Goal: Find specific page/section: Find specific page/section

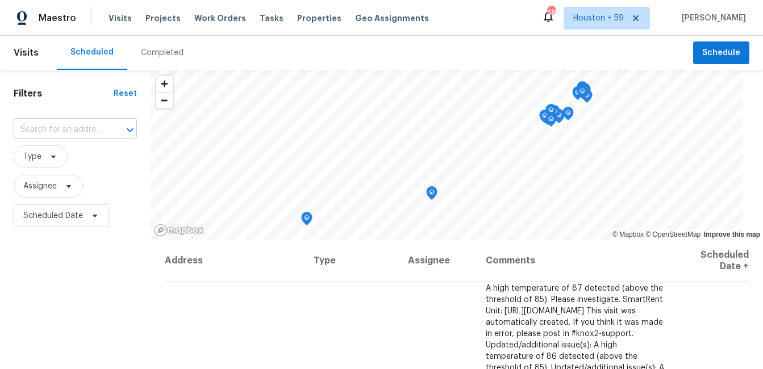
click at [99, 131] on input "text" at bounding box center [60, 130] width 92 height 18
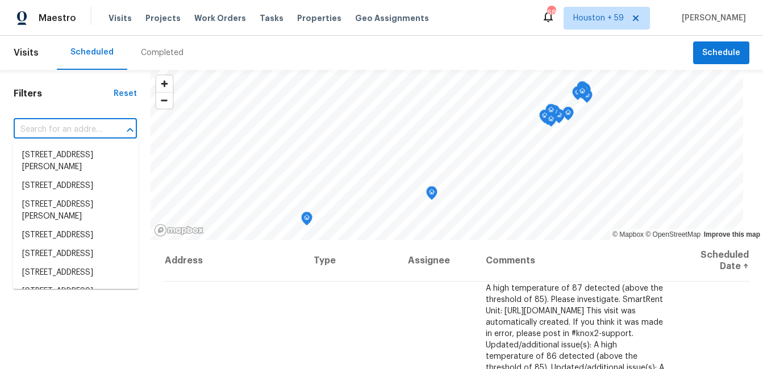
paste input "[STREET_ADDRESS]"
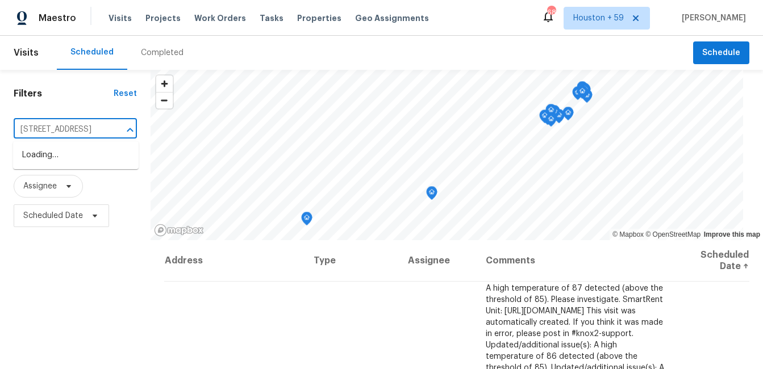
scroll to position [0, 48]
type input "[STREET_ADDRESS]"
click at [180, 59] on div "Completed" at bounding box center [162, 53] width 70 height 34
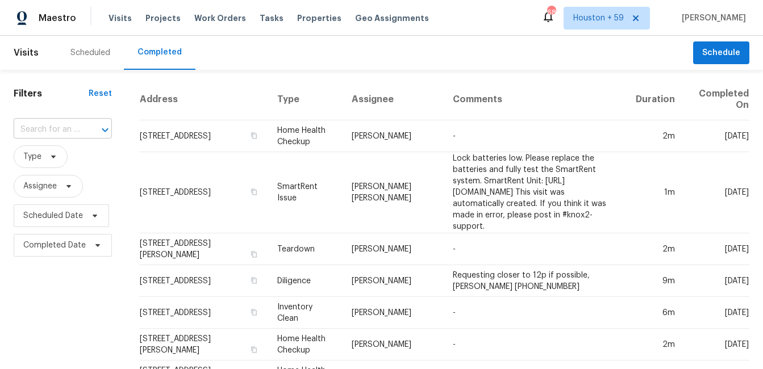
click at [68, 127] on input "text" at bounding box center [47, 130] width 67 height 18
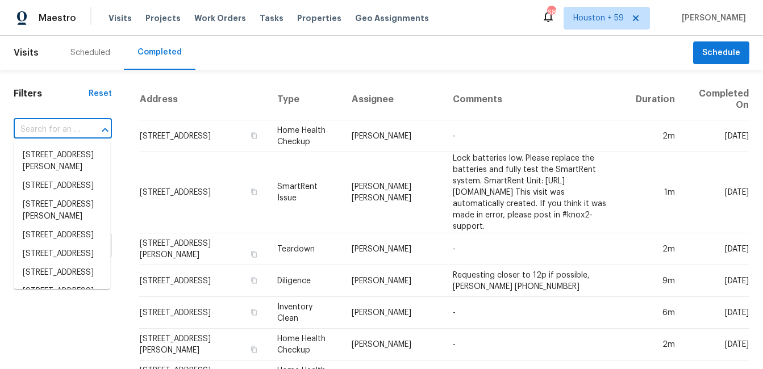
paste input "[STREET_ADDRESS]"
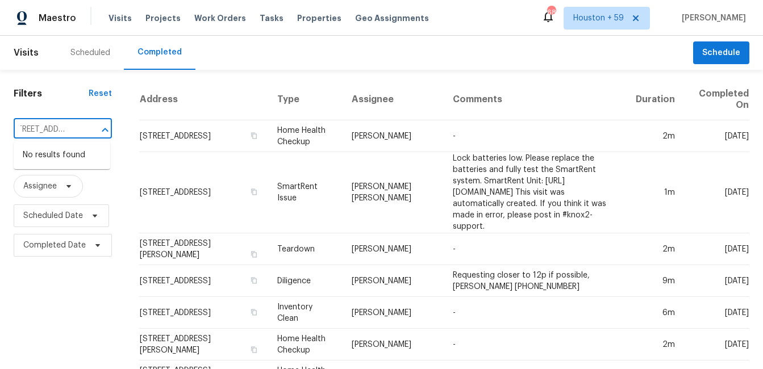
drag, startPoint x: 81, startPoint y: 131, endPoint x: 14, endPoint y: 127, distance: 67.2
drag, startPoint x: 51, startPoint y: 131, endPoint x: -1, endPoint y: 129, distance: 51.2
click at [0, 129] on html "Maestro Visits Projects Work Orders Tasks Properties Geo Assignments 688 [GEOGR…" at bounding box center [381, 184] width 763 height 369
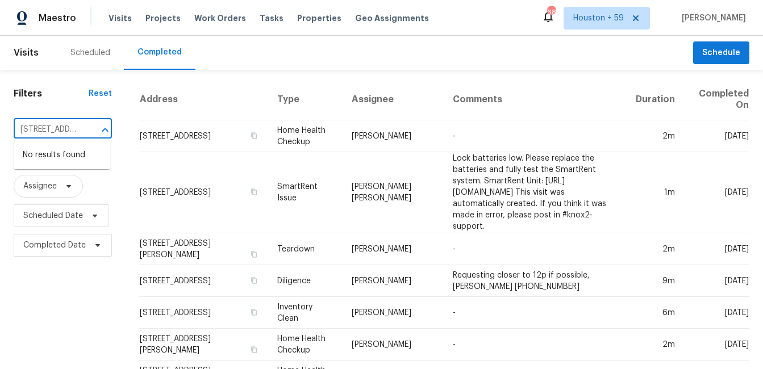
click at [35, 129] on input "[STREET_ADDRESS]" at bounding box center [47, 130] width 67 height 18
drag, startPoint x: 77, startPoint y: 128, endPoint x: 126, endPoint y: 144, distance: 51.4
drag, startPoint x: 63, startPoint y: 130, endPoint x: 130, endPoint y: 130, distance: 67.1
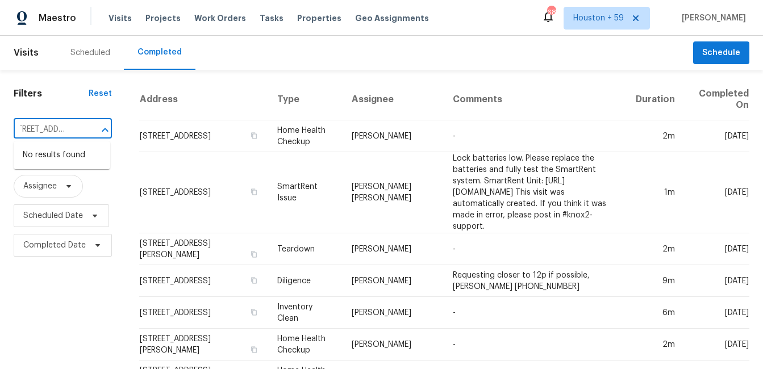
type input "[STREET_ADDRESS]"
click at [227, 82] on th "Address" at bounding box center [203, 99] width 129 height 41
